Goal: Information Seeking & Learning: Learn about a topic

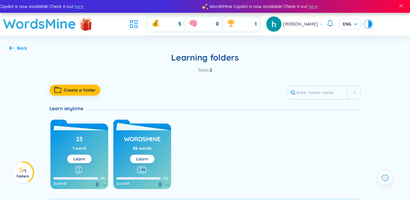
click at [146, 158] on link "Learn" at bounding box center [142, 158] width 12 height 5
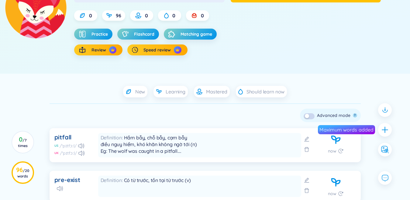
scroll to position [30, 0]
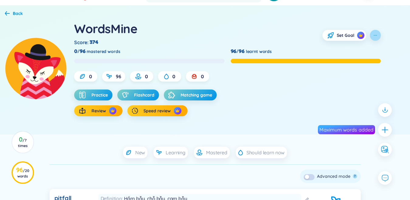
click at [374, 35] on icon "button" at bounding box center [375, 35] width 5 height 5
click at [136, 96] on span "Flashcard" at bounding box center [144, 95] width 20 height 6
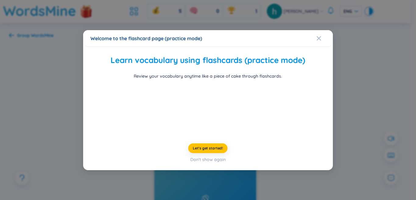
click at [372, 61] on div "Welcome to the flashcard page (practice mode) Learn vocabulary using flashcards…" at bounding box center [208, 100] width 416 height 200
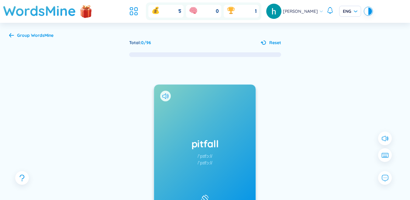
click at [373, 64] on div "pitfall /ˈpɪtfɔːl/ /ˈpɪtfɔːl/ Added at [DATE] Hầm bẫy, chỗ bẫy, cạm bẫy điều ng…" at bounding box center [205, 157] width 392 height 200
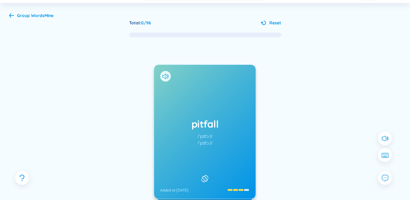
scroll to position [61, 0]
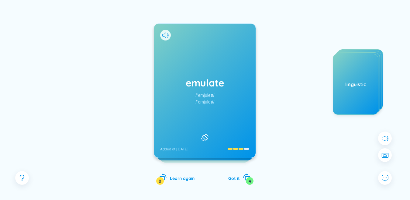
click at [215, 95] on div "emulate /ˈemjuleɪt/ /ˈemjuleɪt/ Added at [DATE]" at bounding box center [205, 91] width 102 height 134
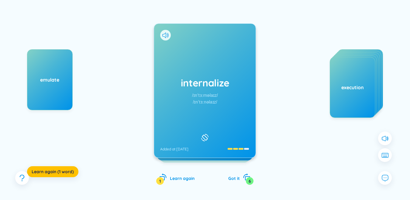
click at [208, 96] on div "/ɪnˈtɜːrnəlaɪz/" at bounding box center [205, 95] width 26 height 7
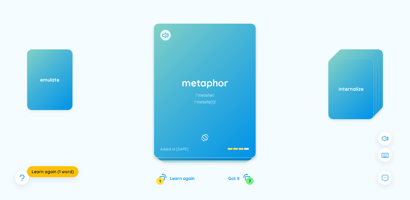
click at [214, 100] on div "/ˈmetəfə(r)/" at bounding box center [205, 102] width 22 height 7
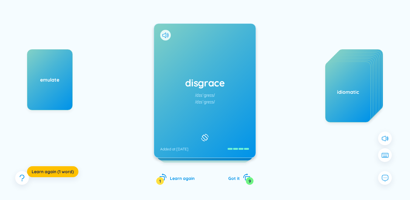
click at [208, 89] on h1 "disgrace" at bounding box center [204, 82] width 89 height 13
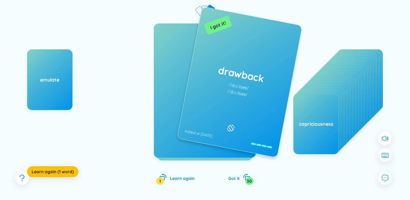
drag, startPoint x: 219, startPoint y: 131, endPoint x: 250, endPoint y: 132, distance: 31.1
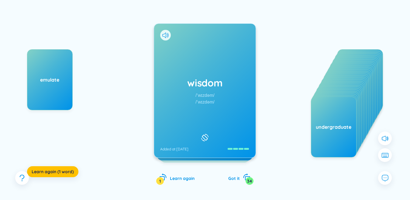
drag, startPoint x: 220, startPoint y: 139, endPoint x: 251, endPoint y: 141, distance: 31.7
drag, startPoint x: 235, startPoint y: 146, endPoint x: 278, endPoint y: 142, distance: 43.1
drag, startPoint x: 233, startPoint y: 142, endPoint x: 282, endPoint y: 141, distance: 48.4
